Goal: Information Seeking & Learning: Learn about a topic

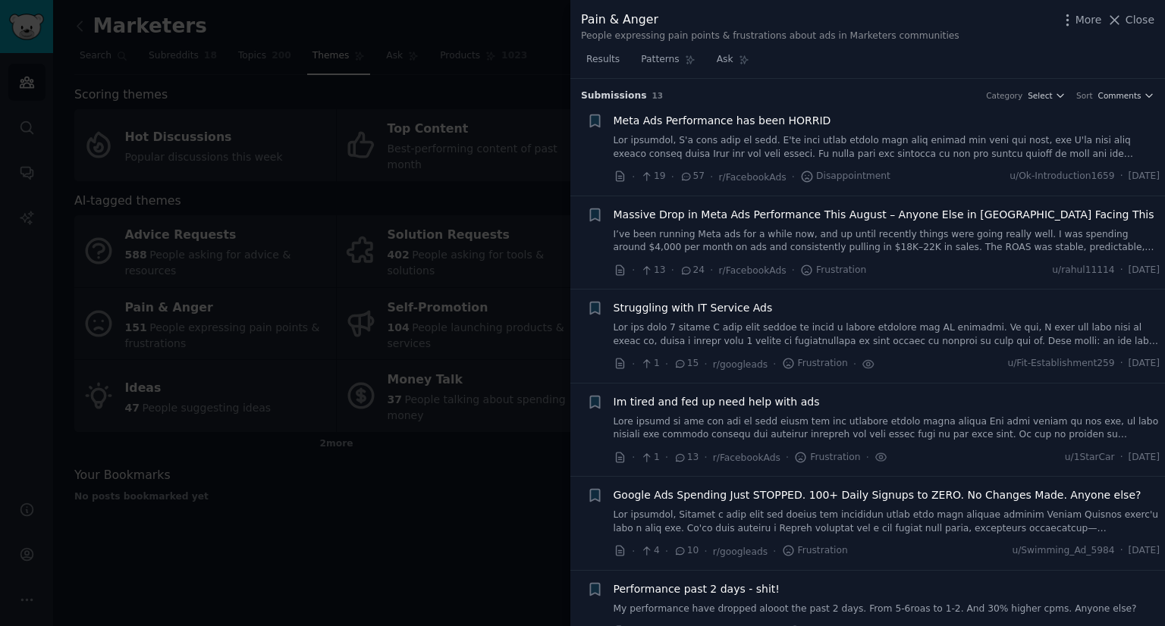
scroll to position [795, 0]
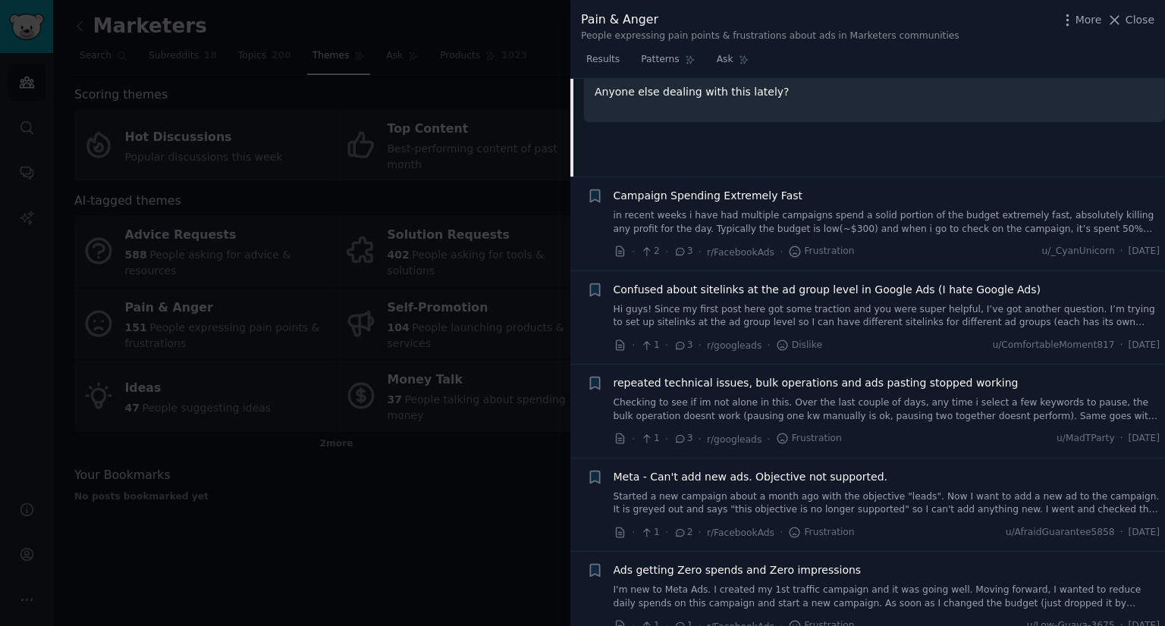
click at [771, 203] on div "Campaign Spending Extremely Fast in recent weeks i have had multiple campaigns …" at bounding box center [887, 212] width 547 height 48
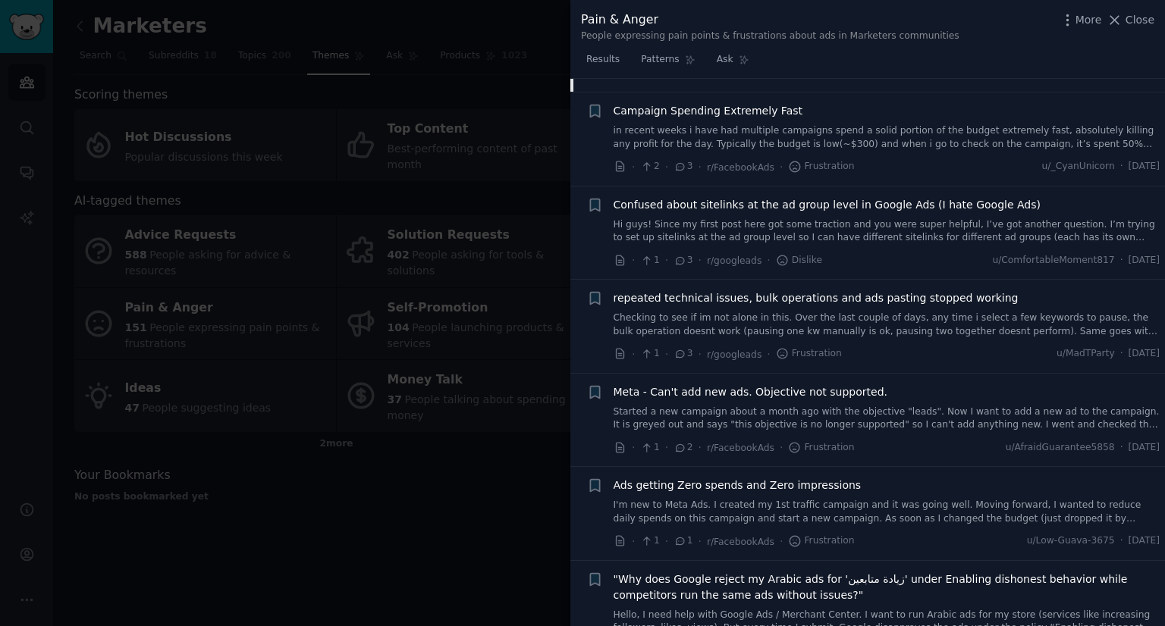
scroll to position [921, 0]
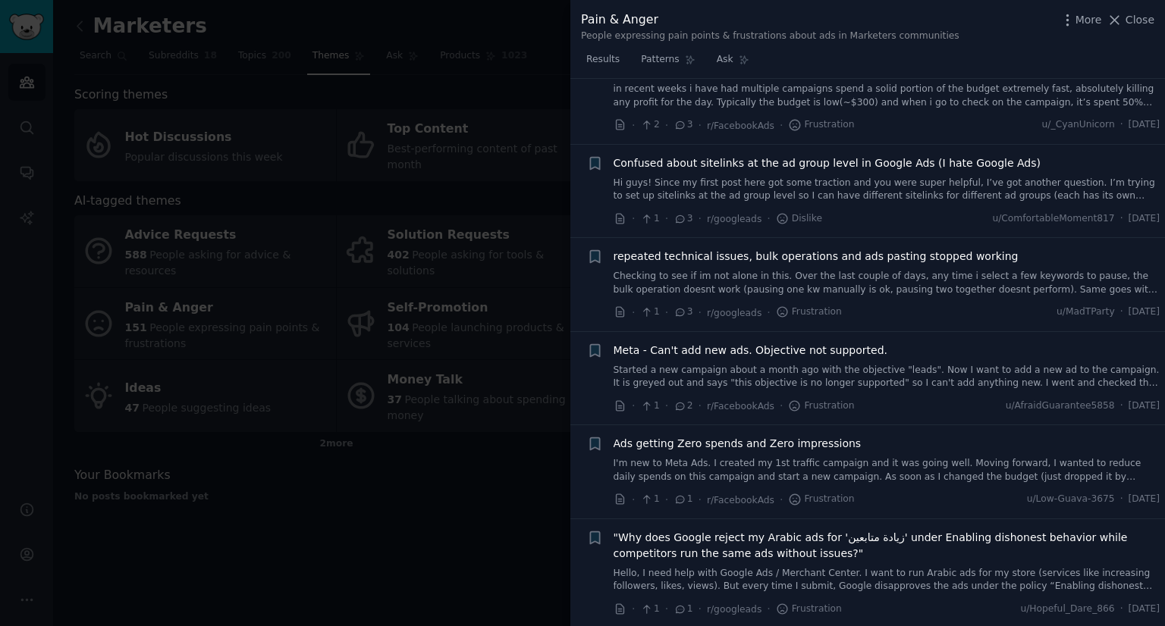
click at [749, 463] on link "I'm new to Meta Ads. I created my 1st traffic campaign and it was going well. M…" at bounding box center [887, 470] width 547 height 27
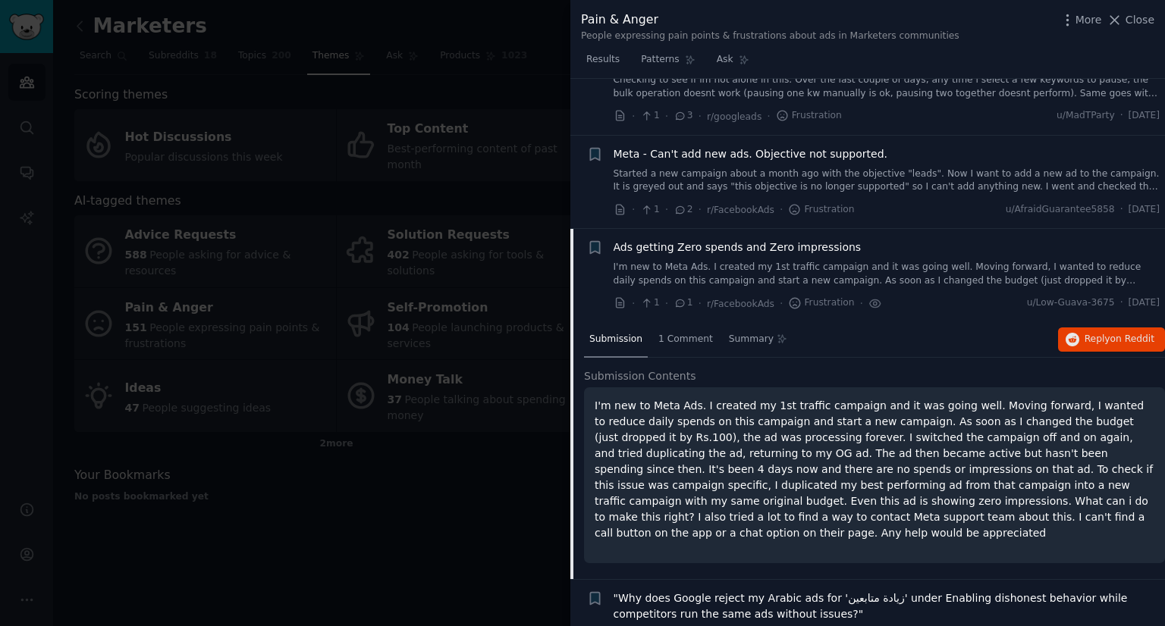
scroll to position [934, 0]
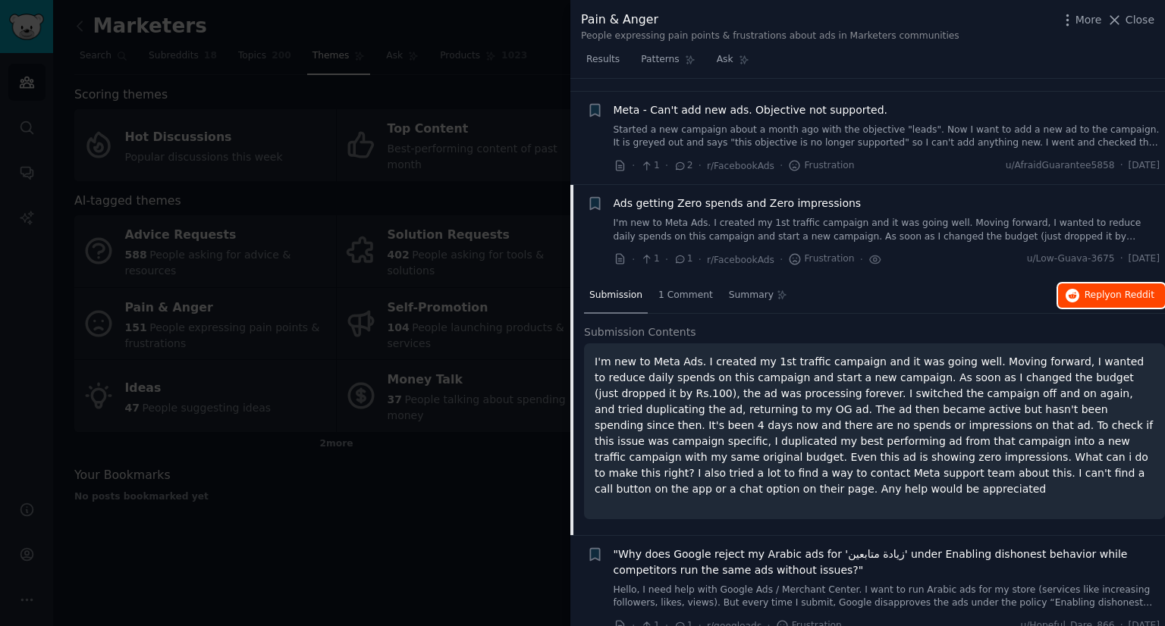
click at [1074, 300] on button "Reply on Reddit" at bounding box center [1111, 296] width 107 height 24
click at [431, 488] on div at bounding box center [582, 313] width 1165 height 626
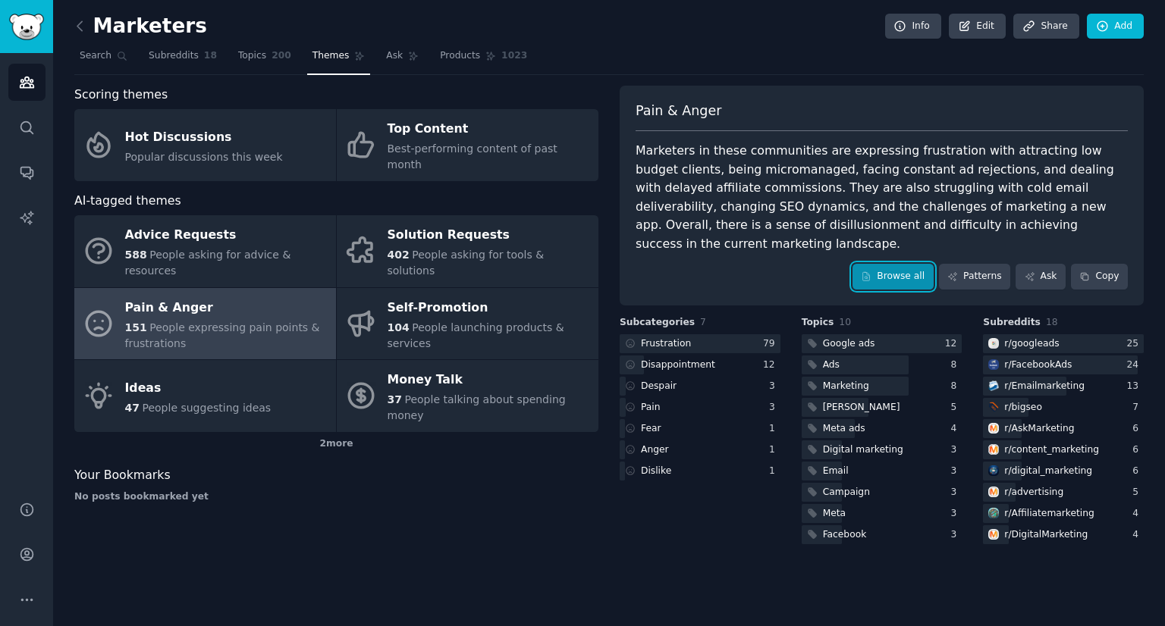
click at [889, 264] on link "Browse all" at bounding box center [892, 277] width 81 height 26
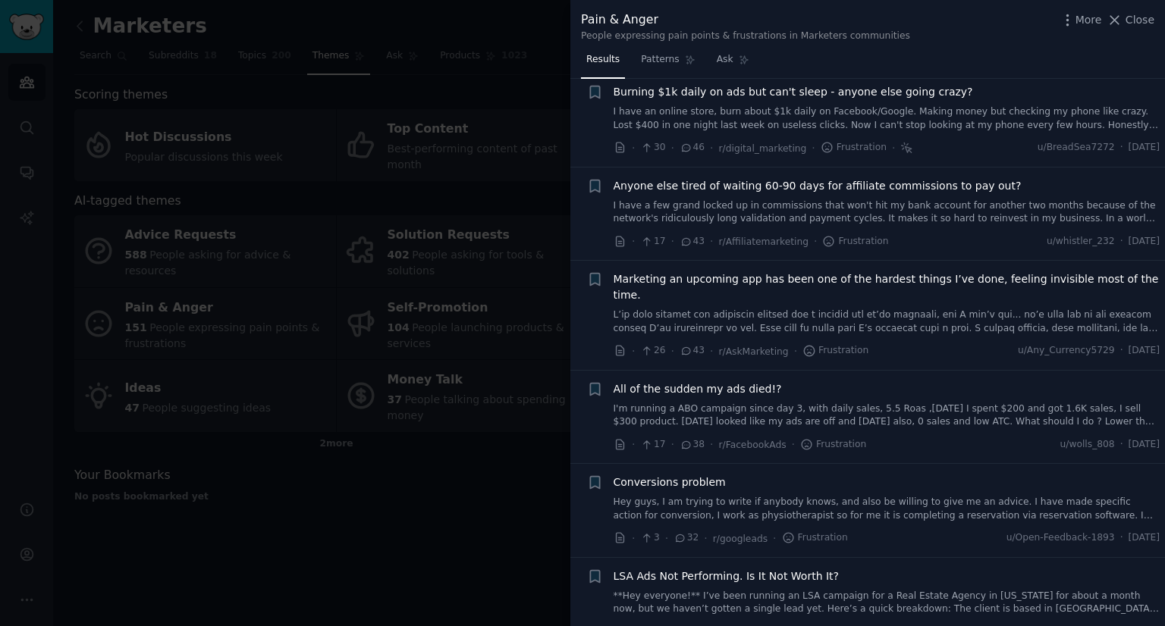
scroll to position [388, 0]
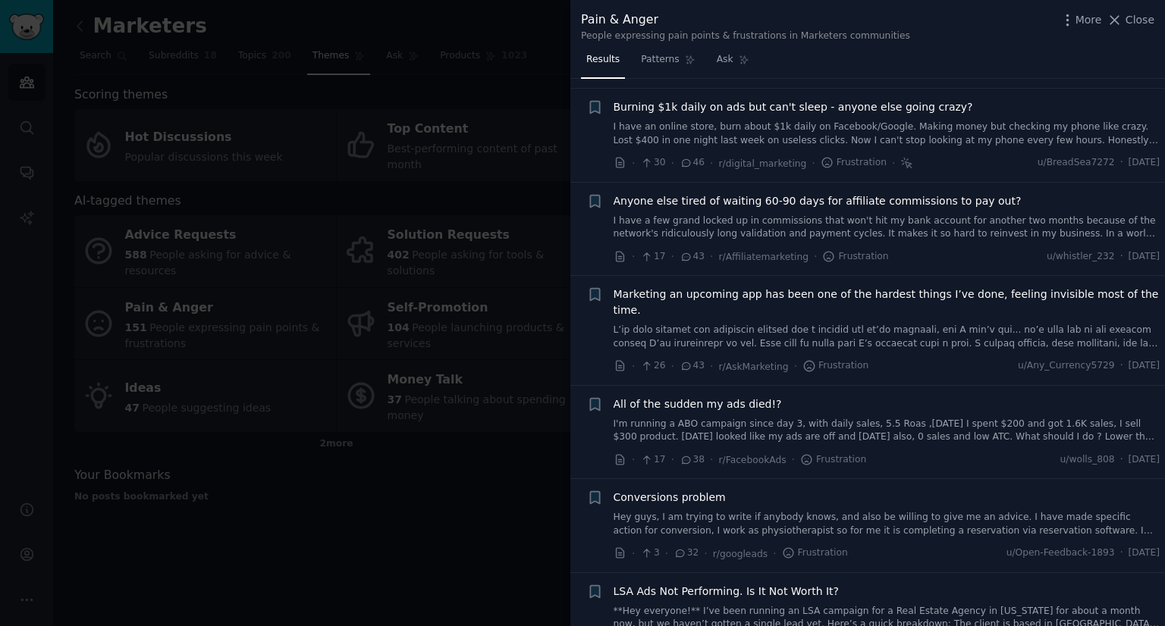
click at [539, 461] on div at bounding box center [582, 313] width 1165 height 626
